Goal: Task Accomplishment & Management: Use online tool/utility

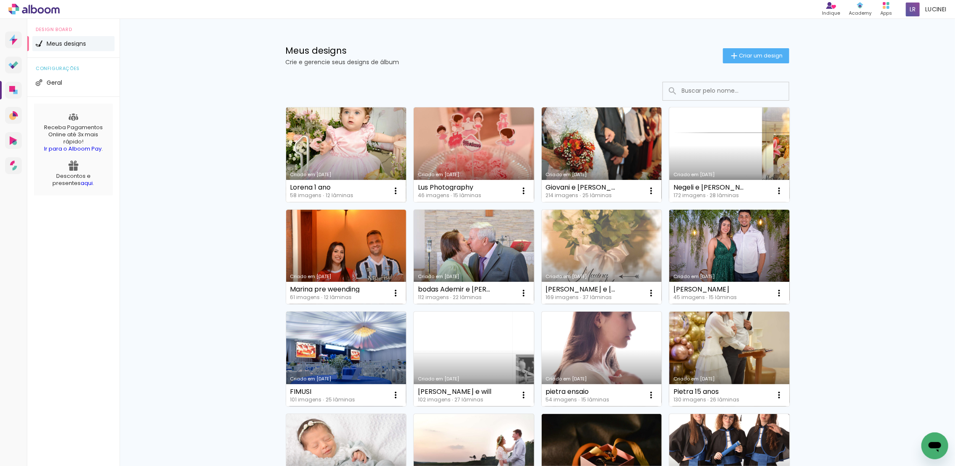
click at [349, 141] on link "Criado em [DATE]" at bounding box center [346, 154] width 120 height 95
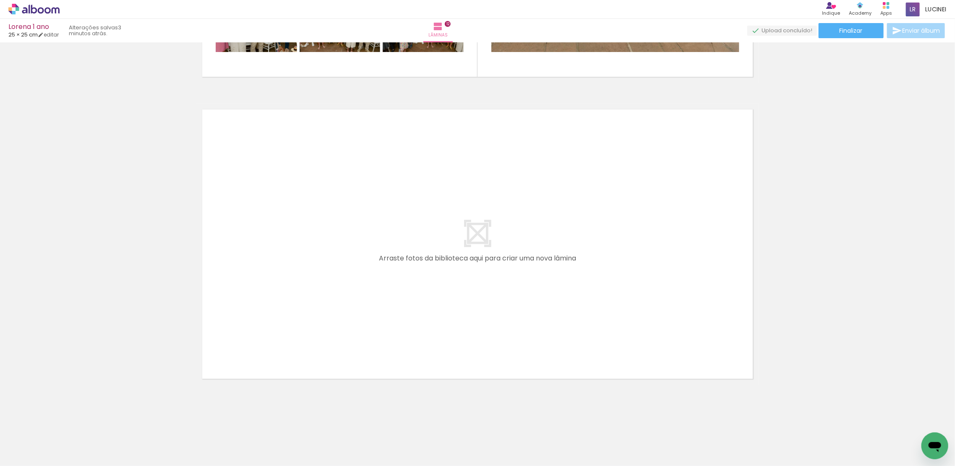
scroll to position [0, 2242]
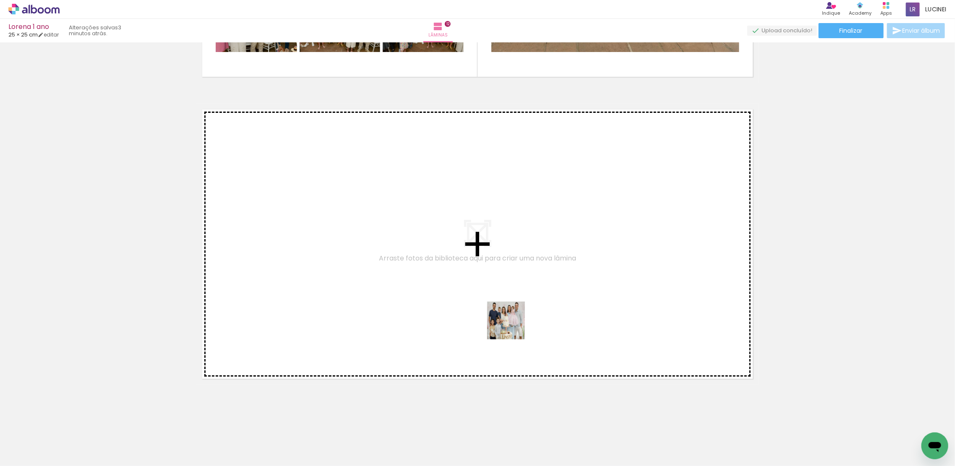
drag, startPoint x: 559, startPoint y: 405, endPoint x: 599, endPoint y: 404, distance: 40.3
click at [505, 314] on quentale-workspace at bounding box center [477, 233] width 955 height 466
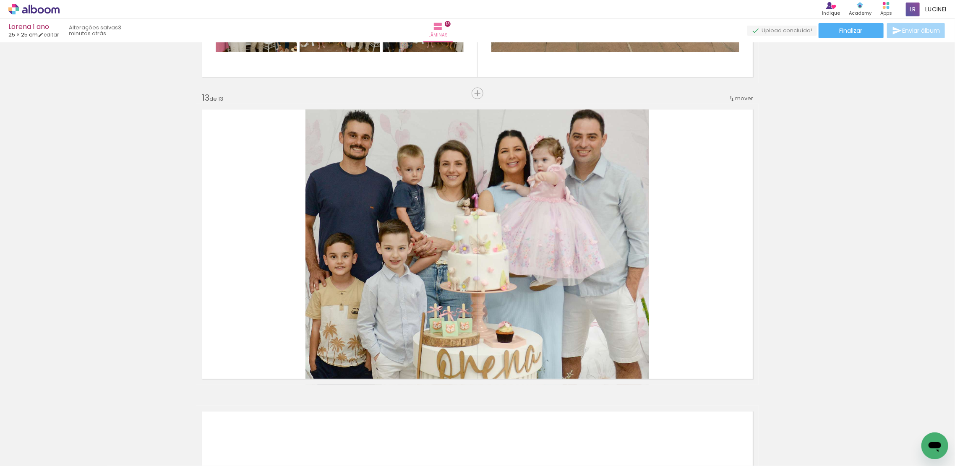
scroll to position [3603, 0]
